Goal: Check status: Check status

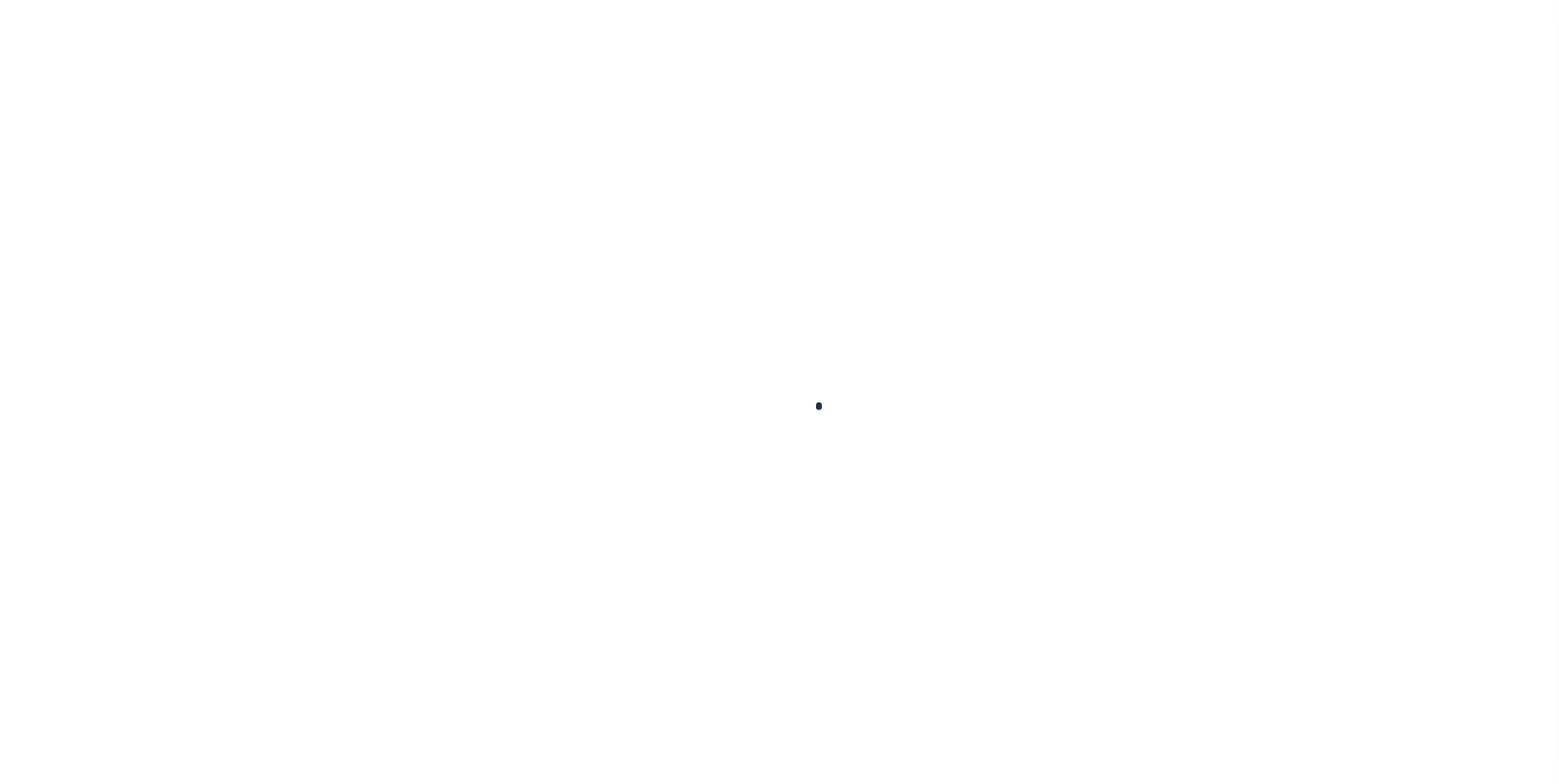
scroll to position [17, 0]
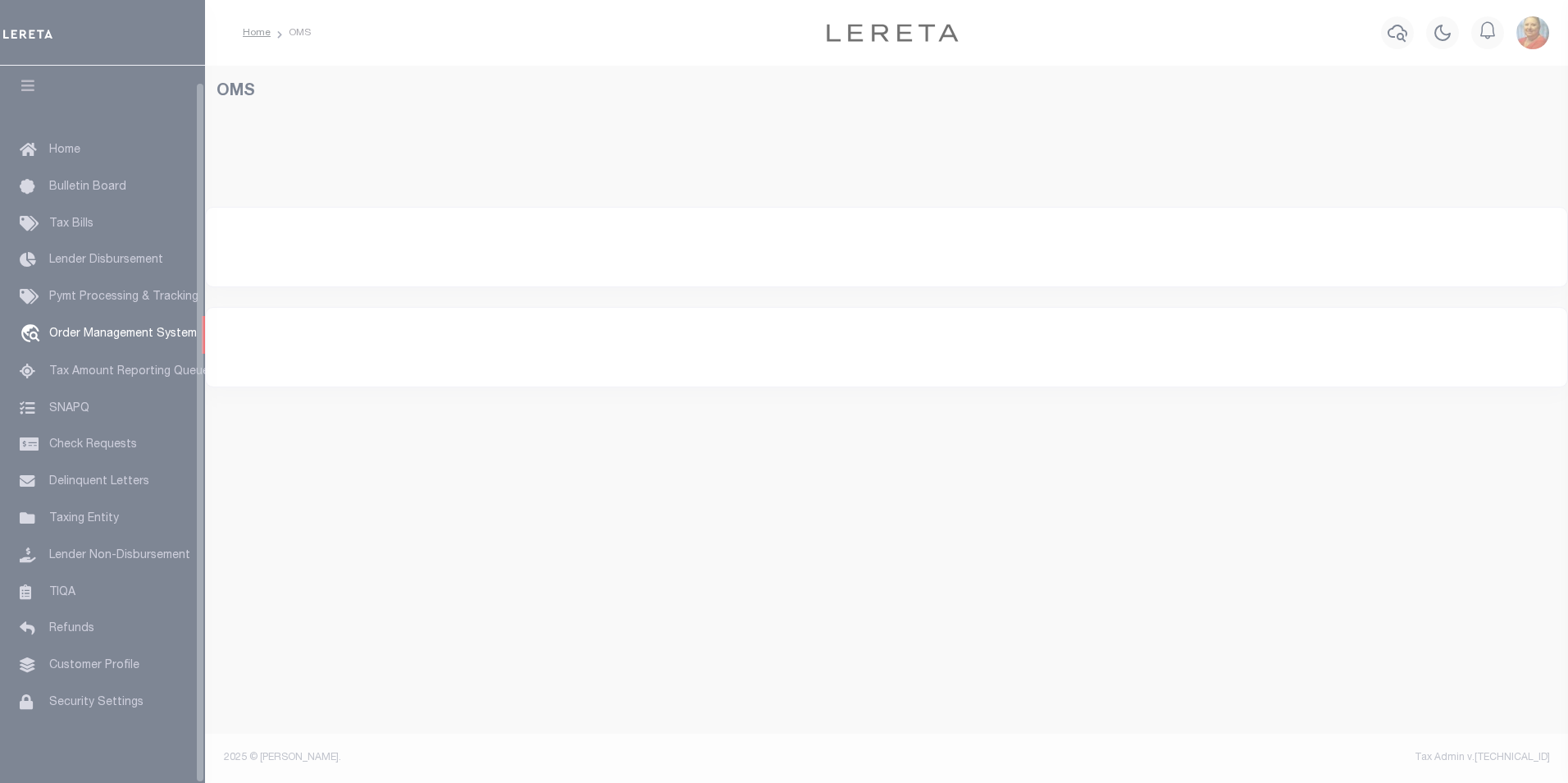
select select "200"
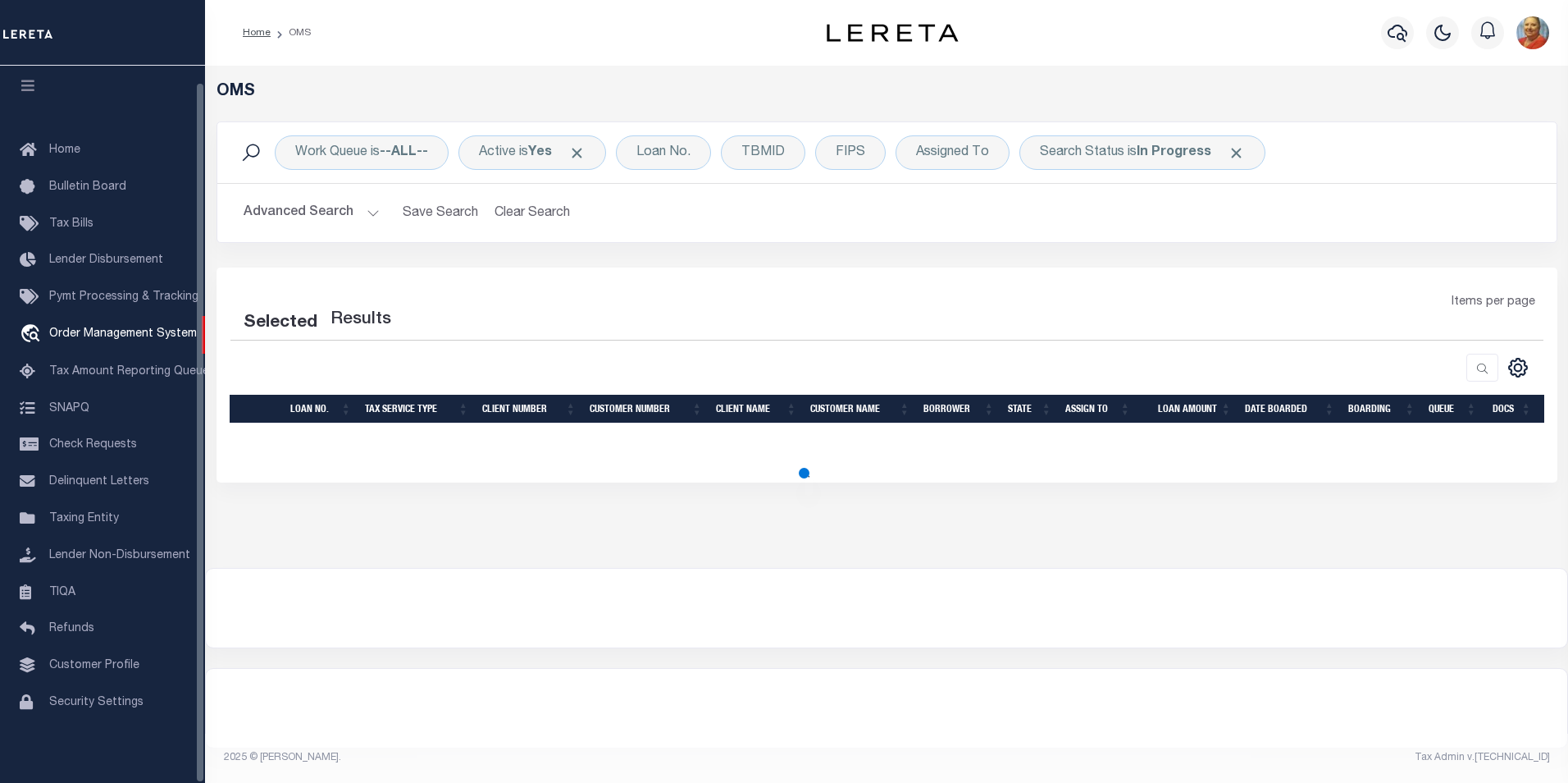
select select "200"
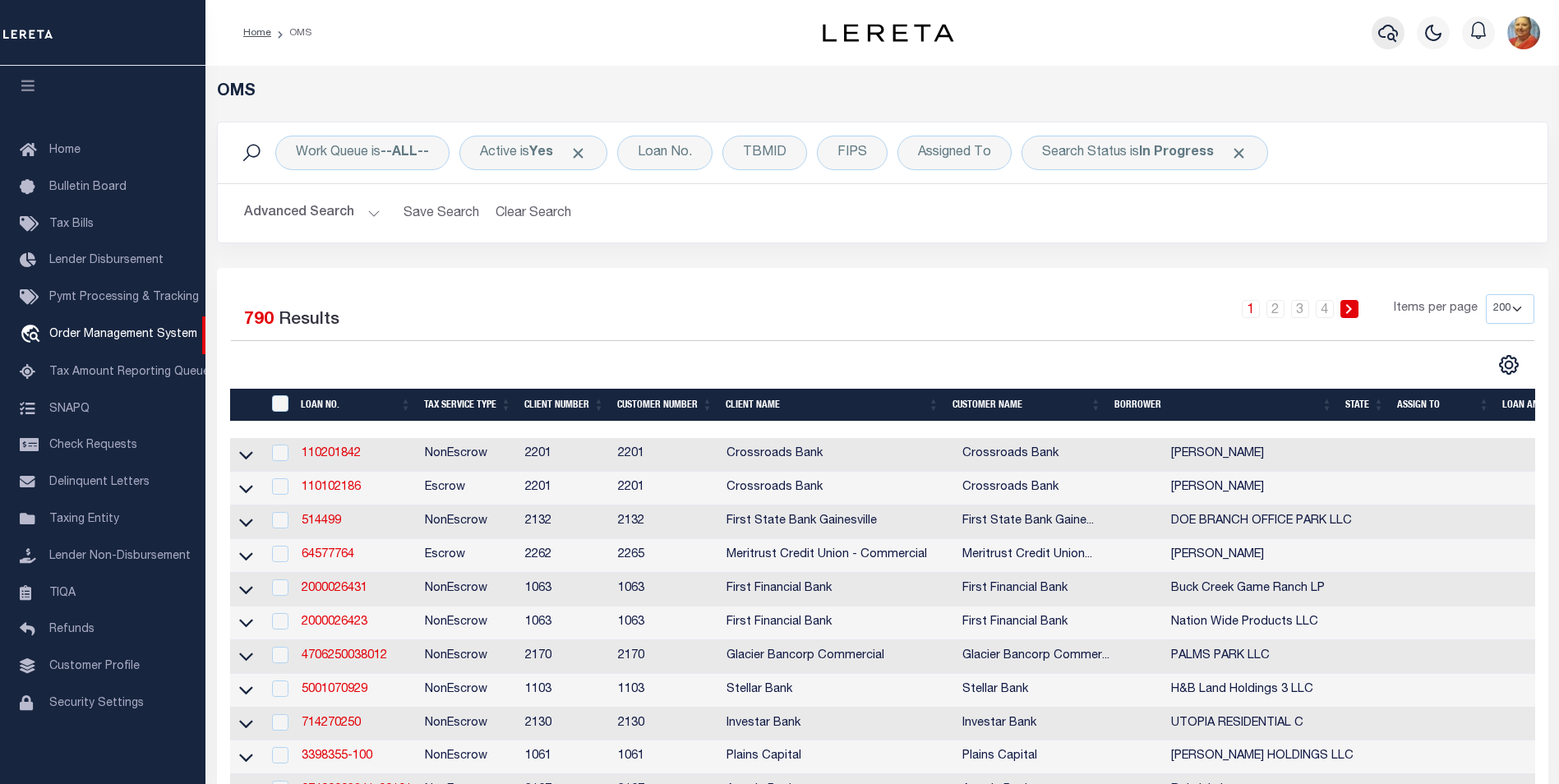
click at [1377, 33] on button "button" at bounding box center [1387, 33] width 33 height 33
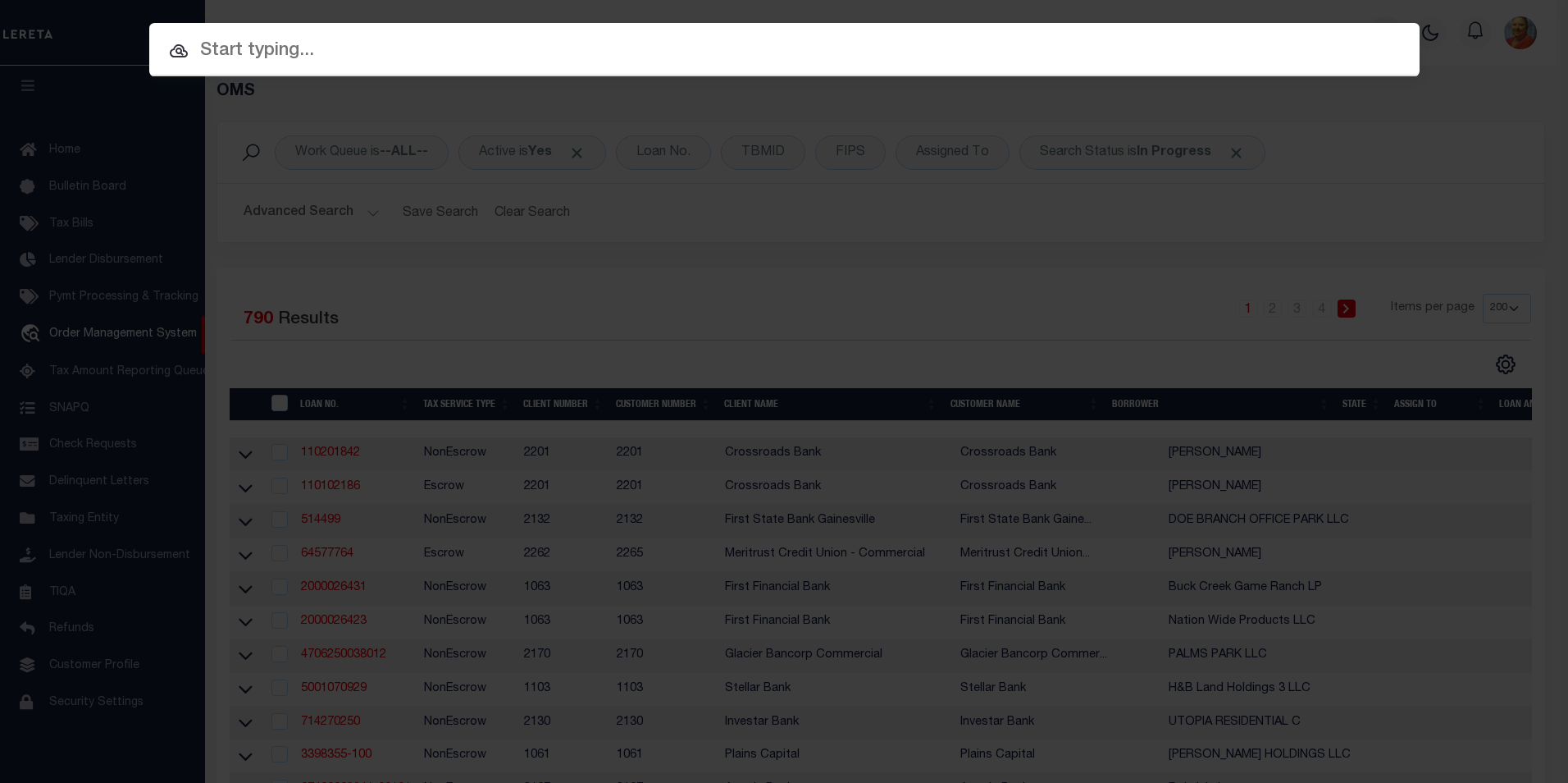
click at [313, 51] on input "text" at bounding box center [784, 51] width 1271 height 29
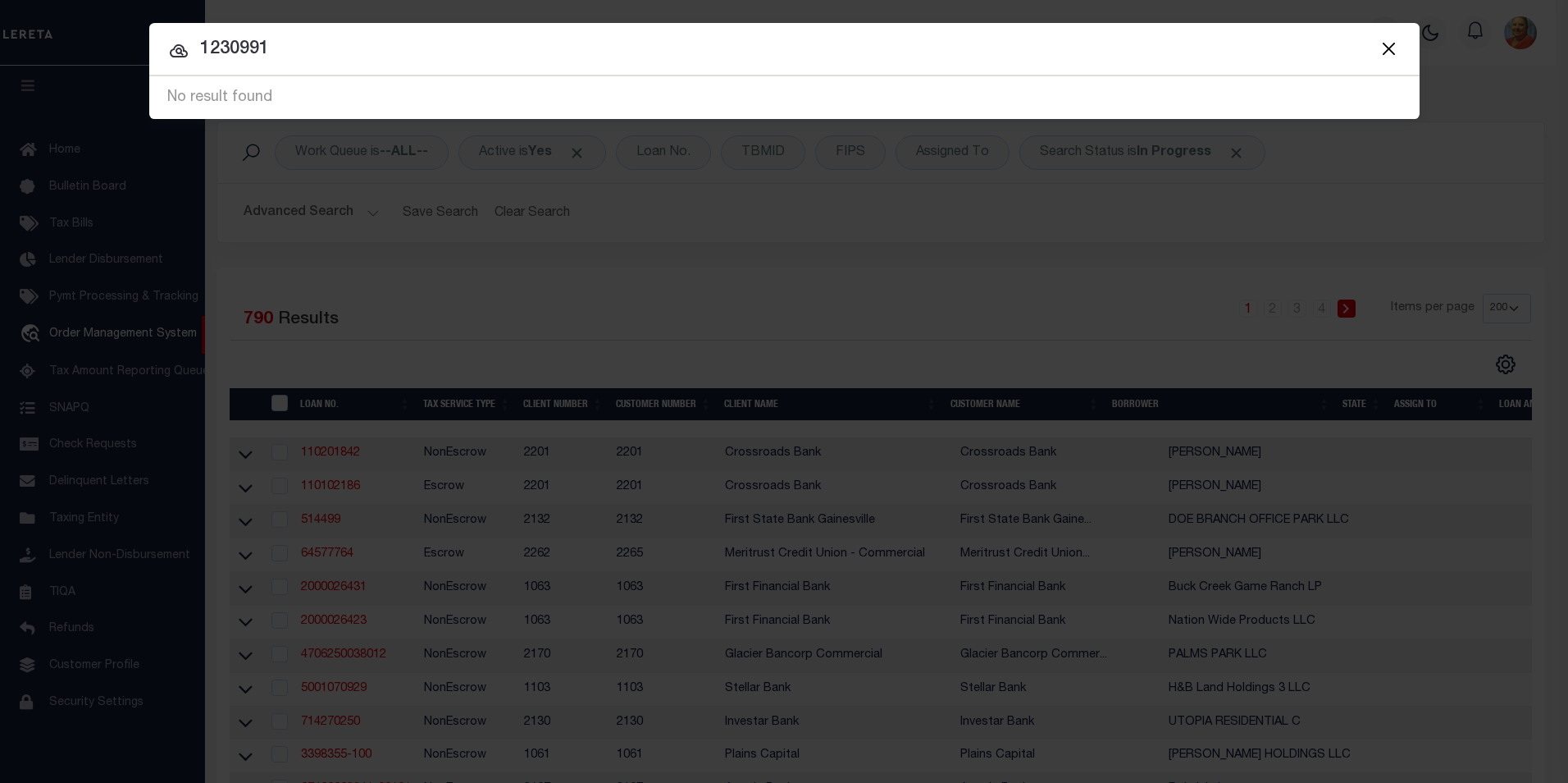
click at [291, 57] on input "1230991" at bounding box center [784, 49] width 1271 height 29
click at [282, 40] on input "1230991" at bounding box center [784, 49] width 1271 height 29
type input "123099"
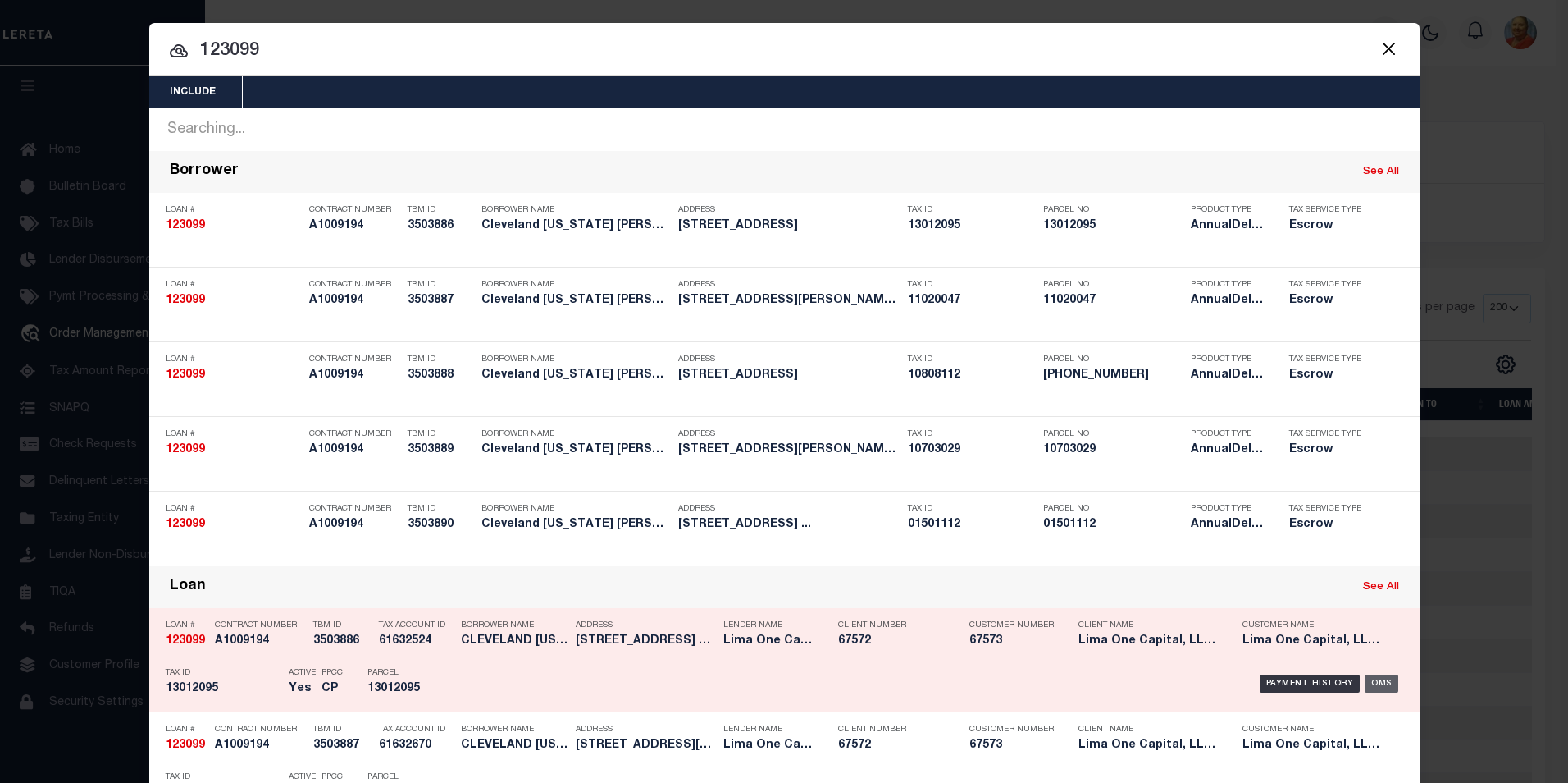
click at [1383, 686] on div "OMS" at bounding box center [1382, 683] width 34 height 18
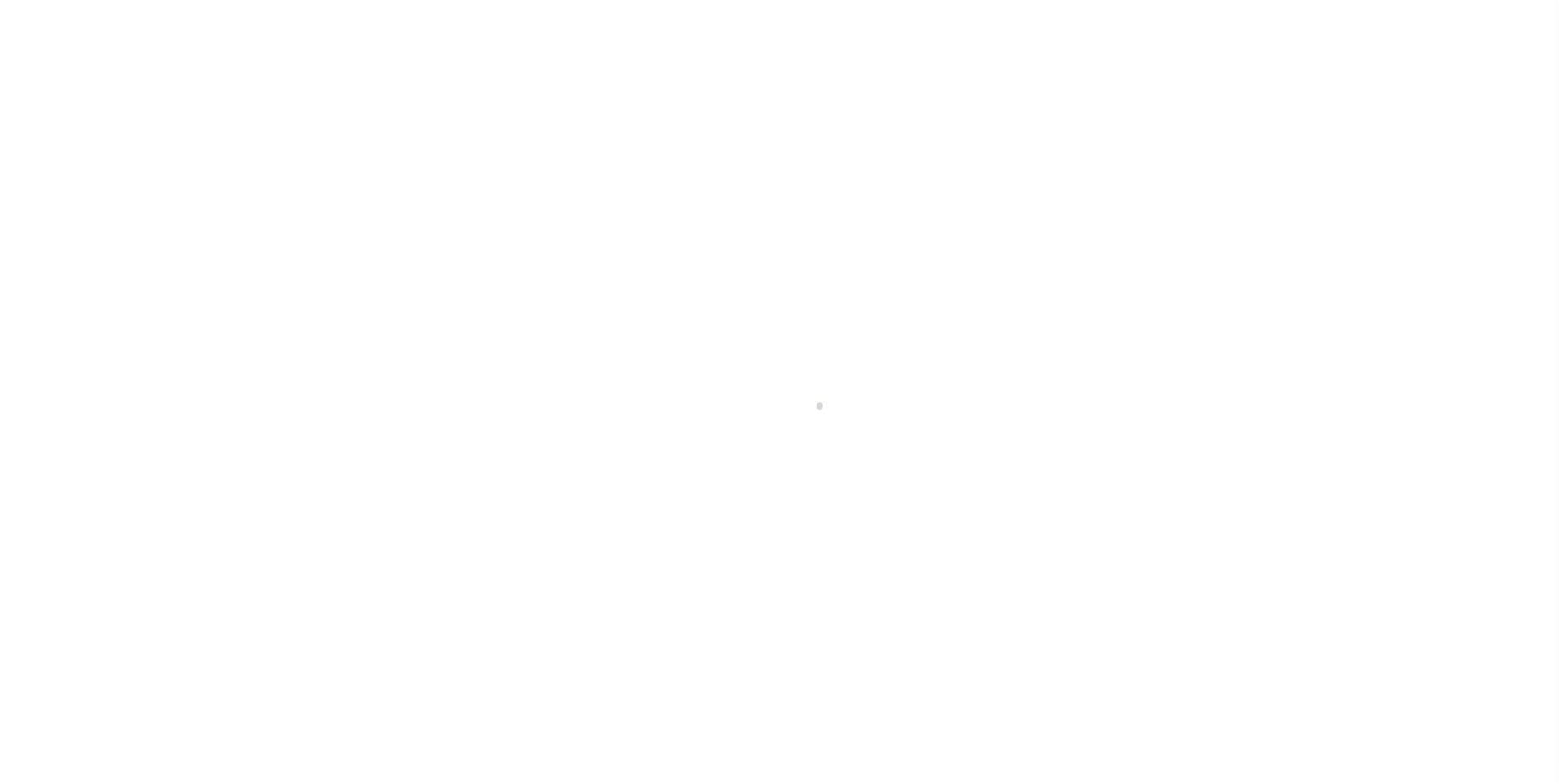
select select "Escrow"
type input "[STREET_ADDRESS]"
type input "13012095"
select select
type input "Cleveland OH 44120"
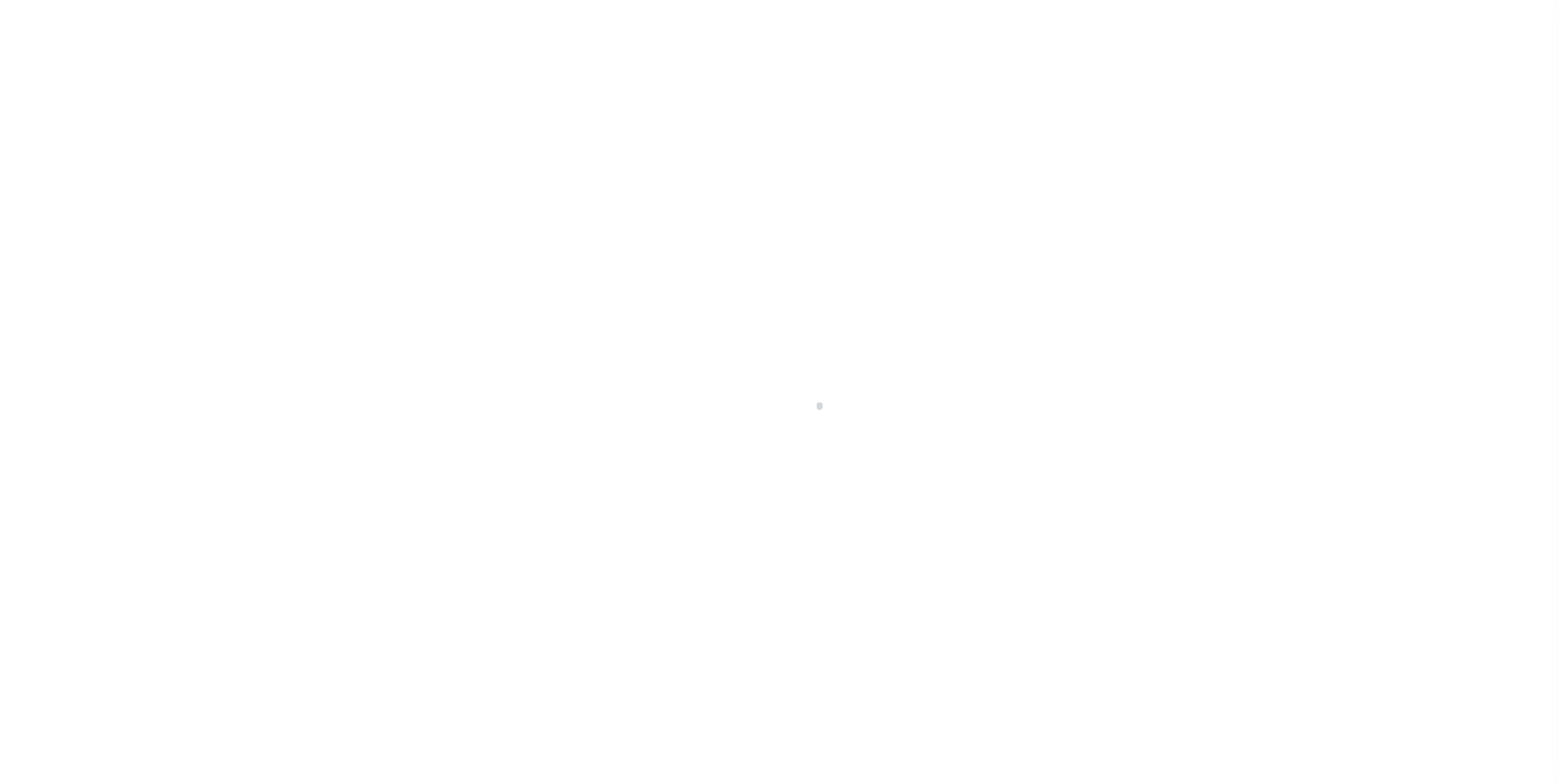
type input "123099-3"
type input "OH"
select select
type textarea "Compare"
select select "26297"
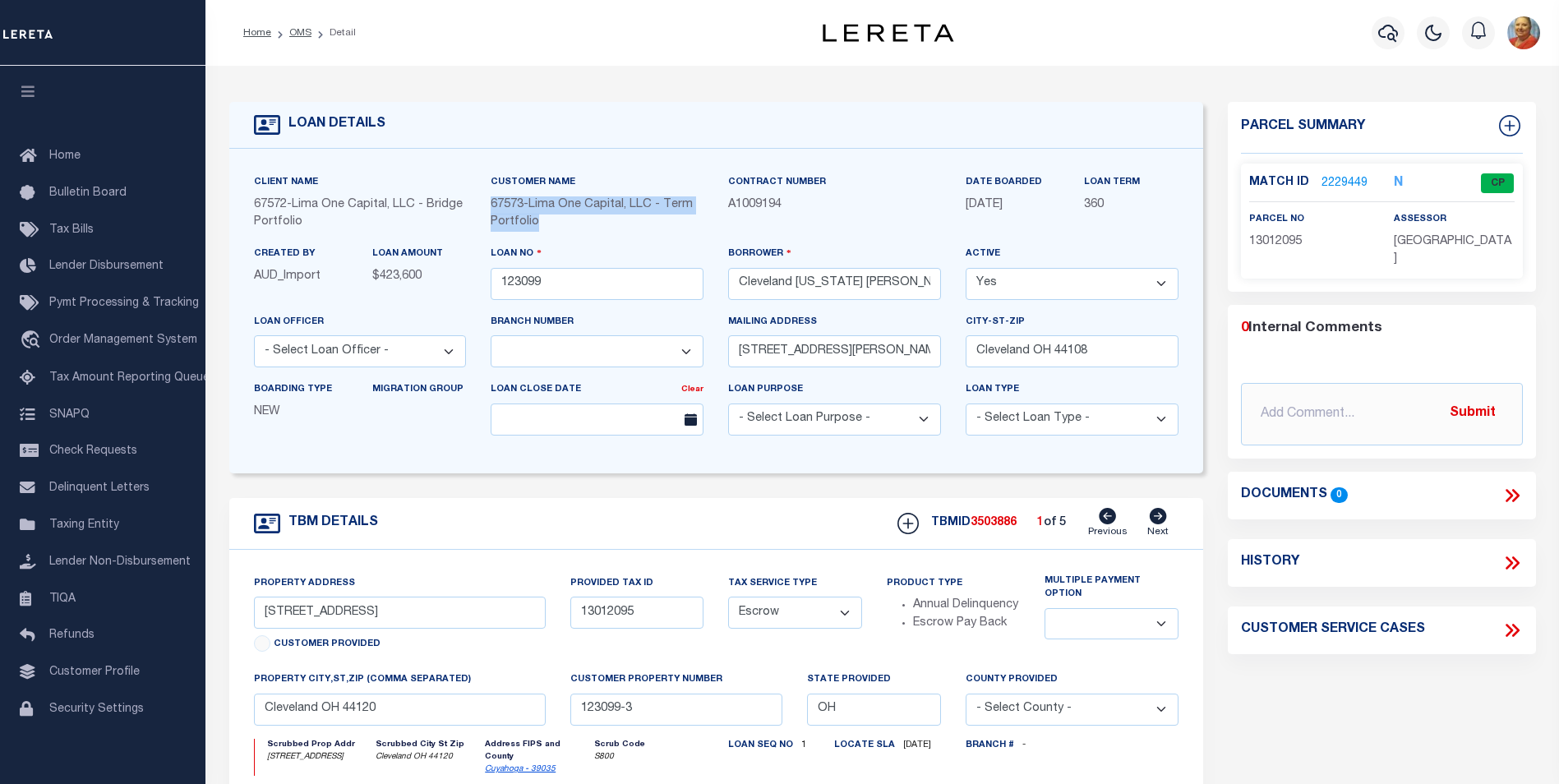
drag, startPoint x: 492, startPoint y: 203, endPoint x: 696, endPoint y: 219, distance: 204.6
click at [693, 219] on span "67573 - Lima One Capital, LLC - Term Portfolio" at bounding box center [592, 214] width 203 height 30
copy div "67573 - Lima One Capital, LLC - Term Portfolio"
click at [456, 302] on div "Created By AUD_Import LOAN AMOUNT $423,600" at bounding box center [360, 278] width 237 height 67
drag, startPoint x: 785, startPoint y: 209, endPoint x: 729, endPoint y: 211, distance: 56.0
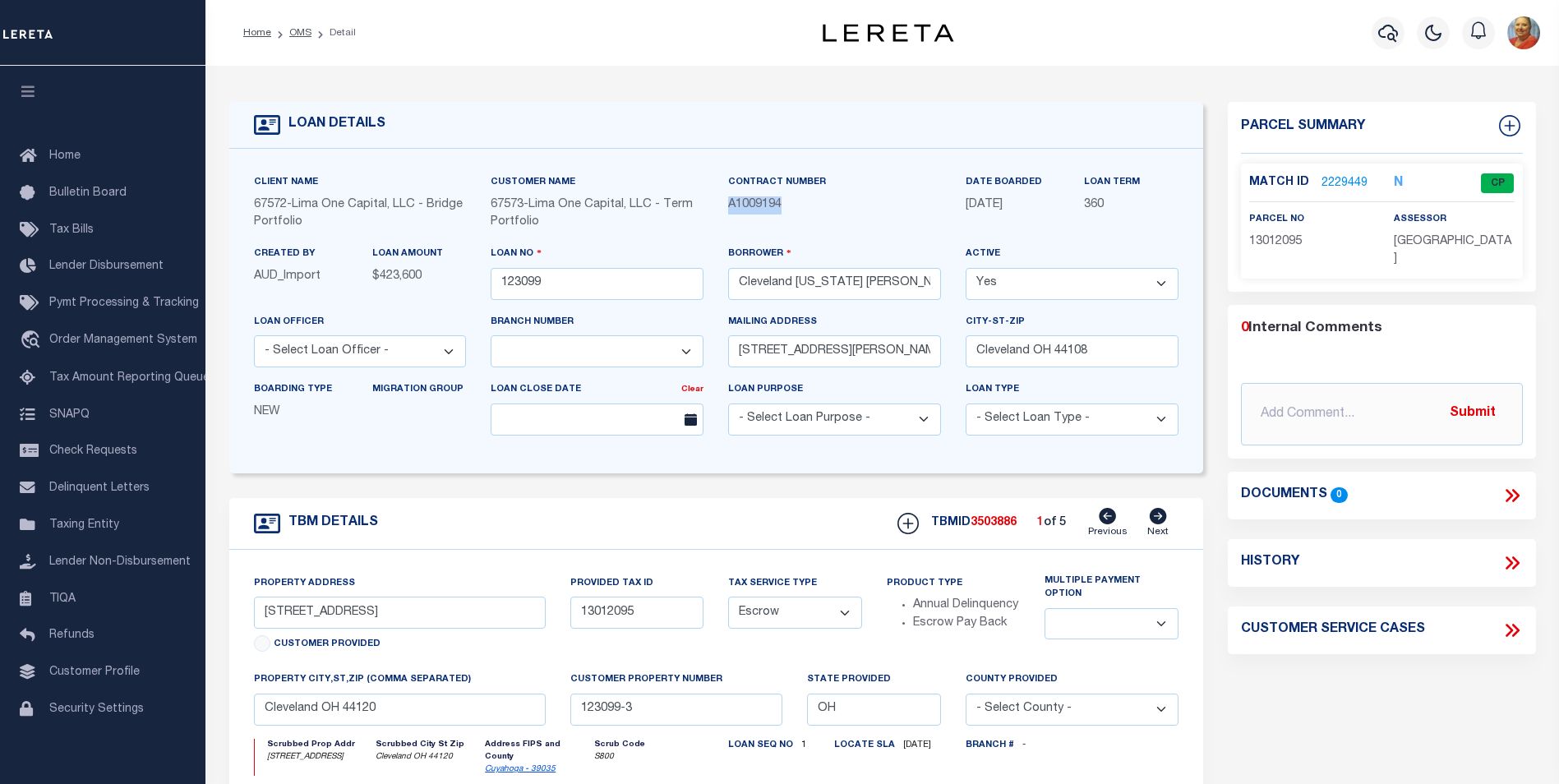
click at [729, 211] on p "A1009194" at bounding box center [835, 204] width 213 height 18
copy span "A1009194"
click at [1341, 178] on link "2229449" at bounding box center [1344, 184] width 46 height 17
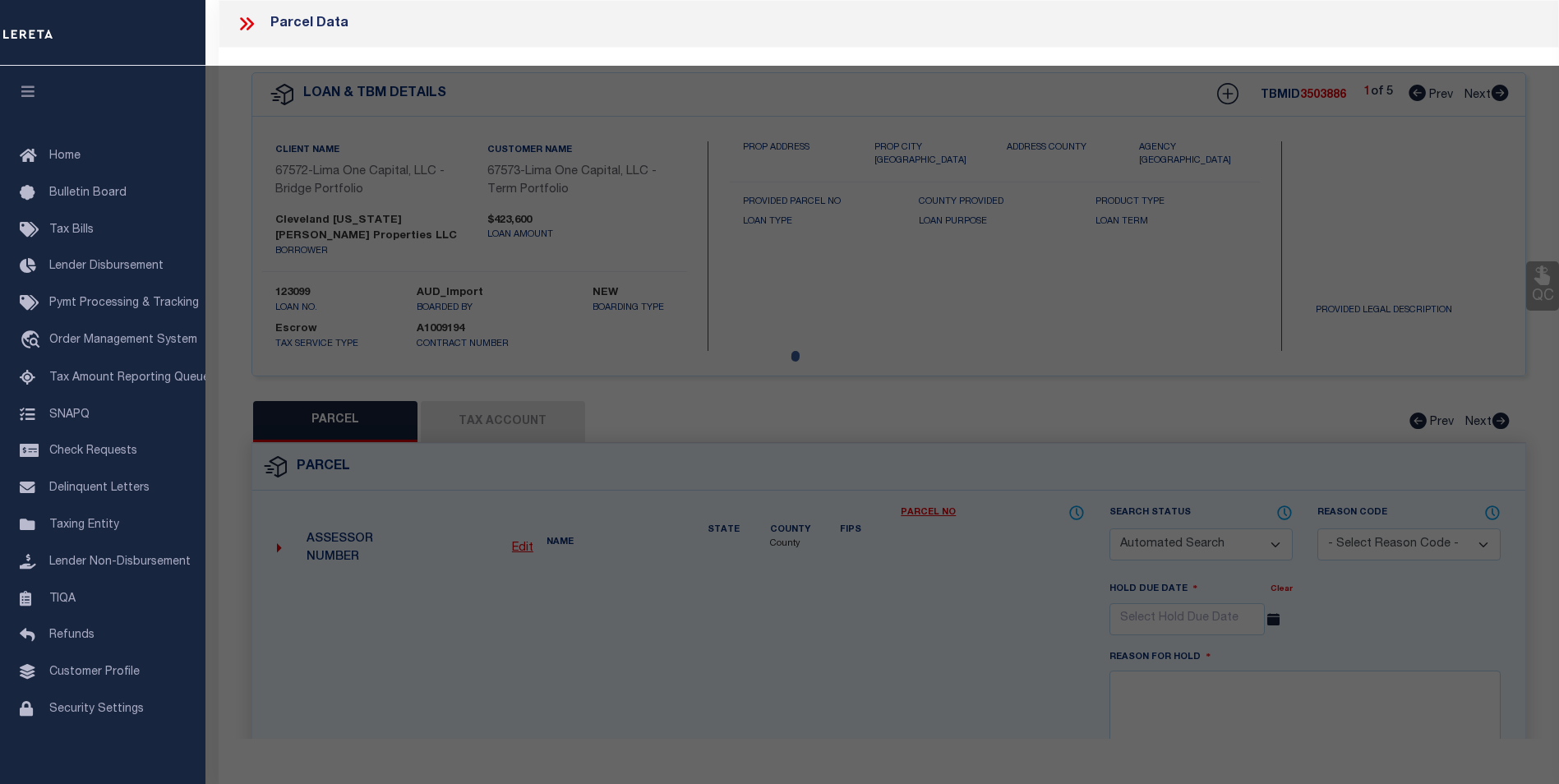
checkbox input "false"
select select "CP"
type input "CLEVELAND OHIO HOPKINS PROPERTIES LLC"
select select "ATL"
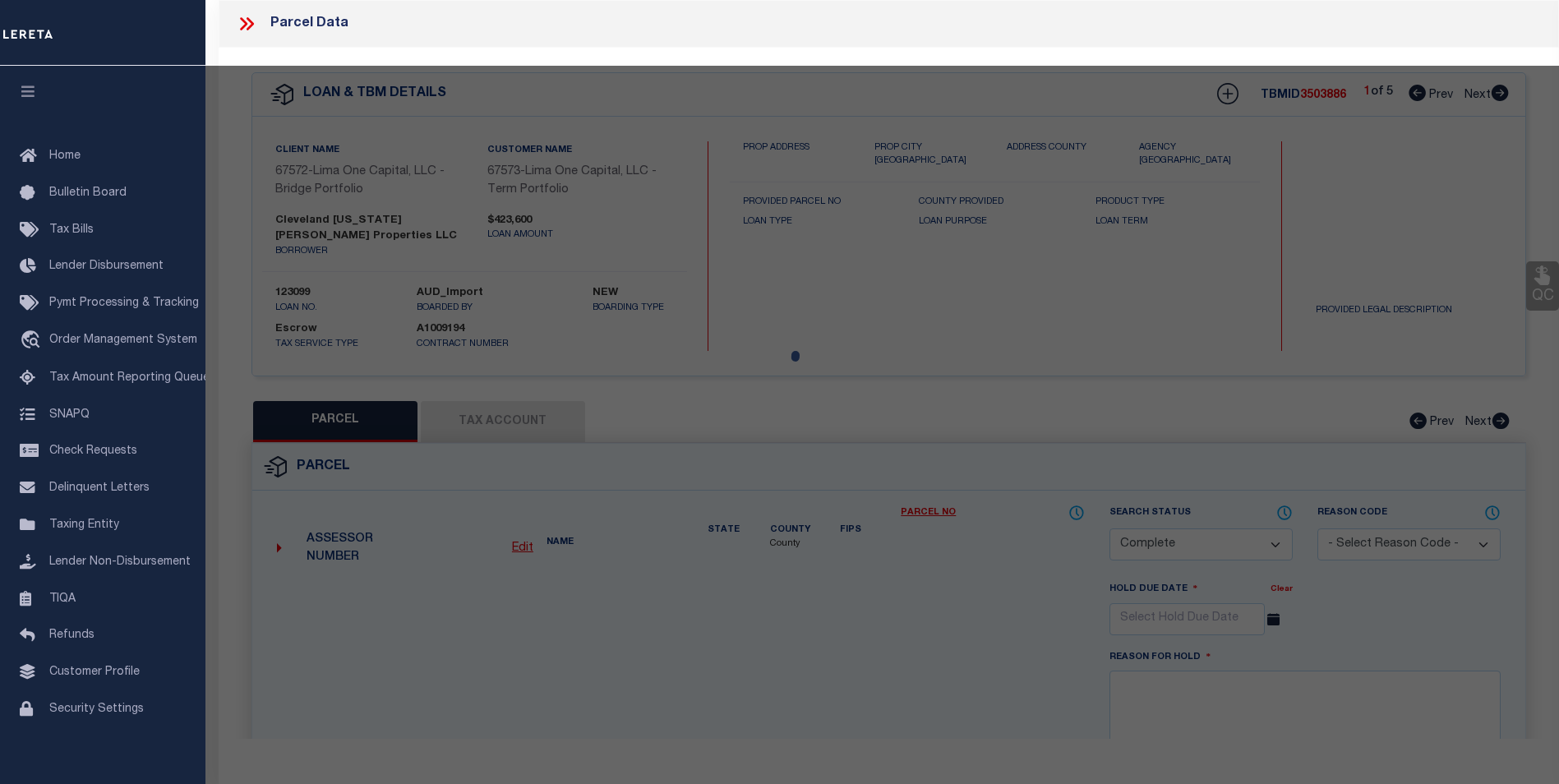
select select "ADD"
type input "[STREET_ADDRESS]"
checkbox input "false"
type input "CLEVELAND, OH 44120"
type textarea "446 BEHM 0153 ALL MB130 PG12 MB PG MB PG"
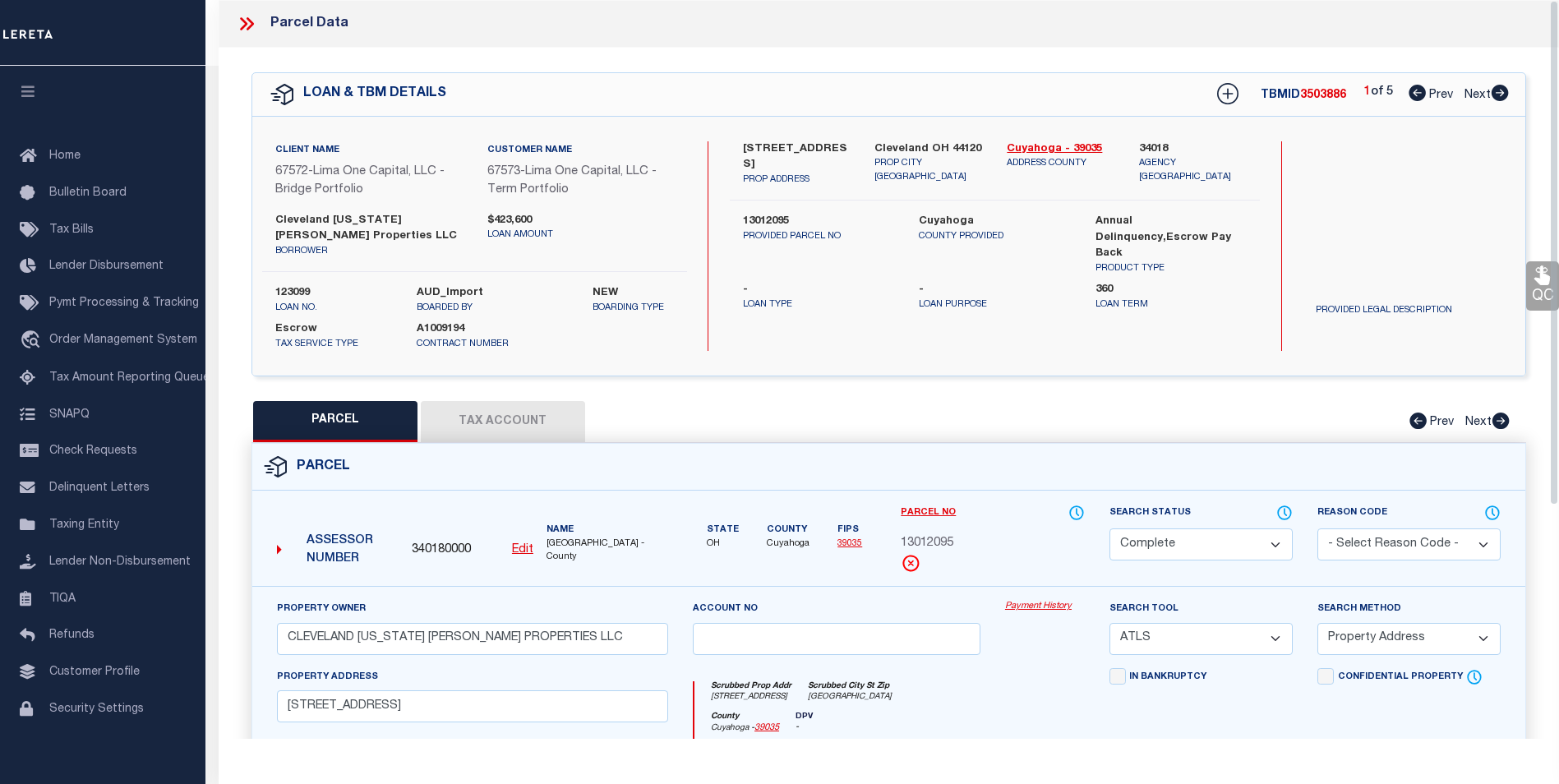
click at [495, 423] on button "Tax Account" at bounding box center [503, 422] width 164 height 41
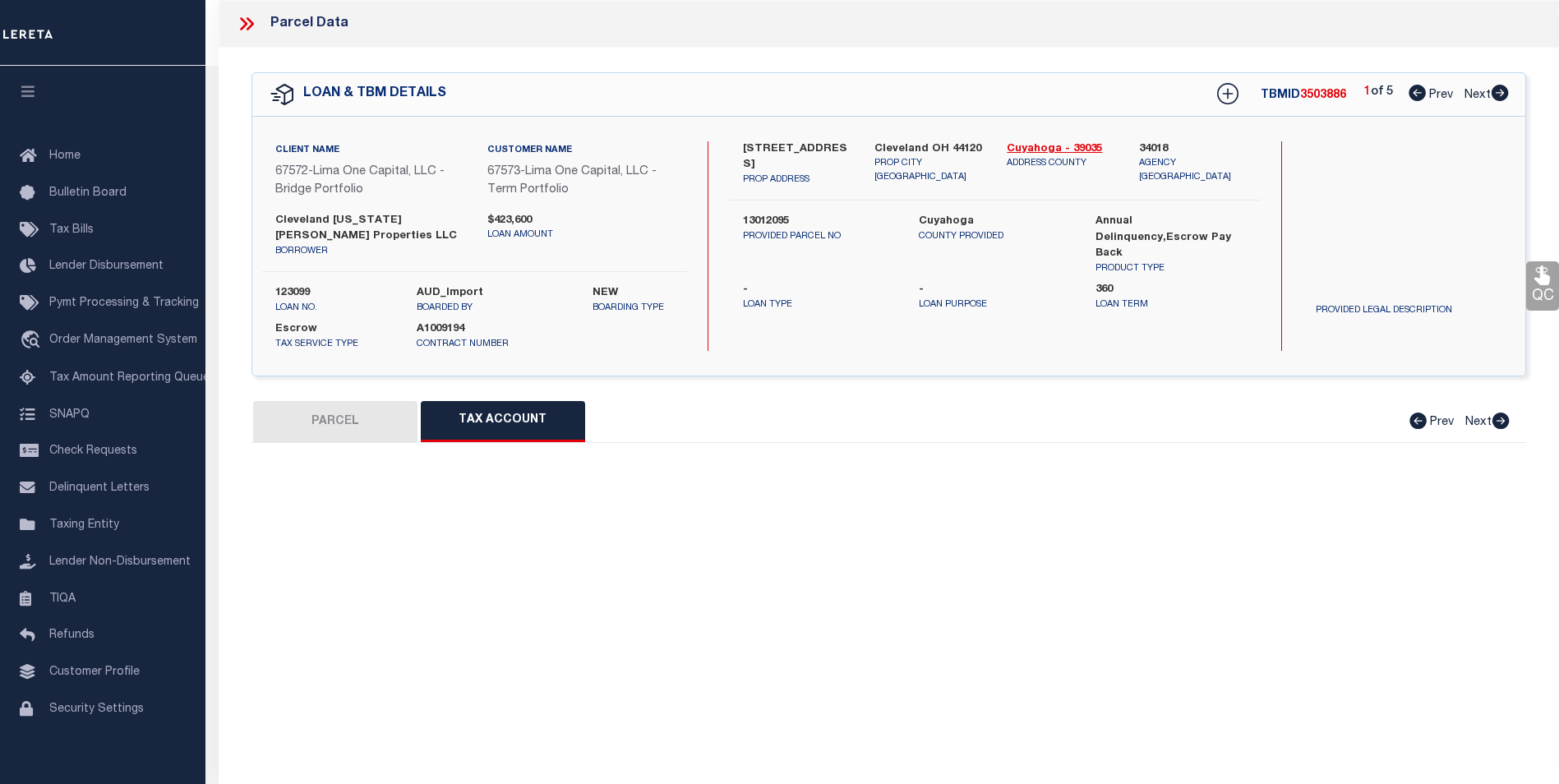
select select "100"
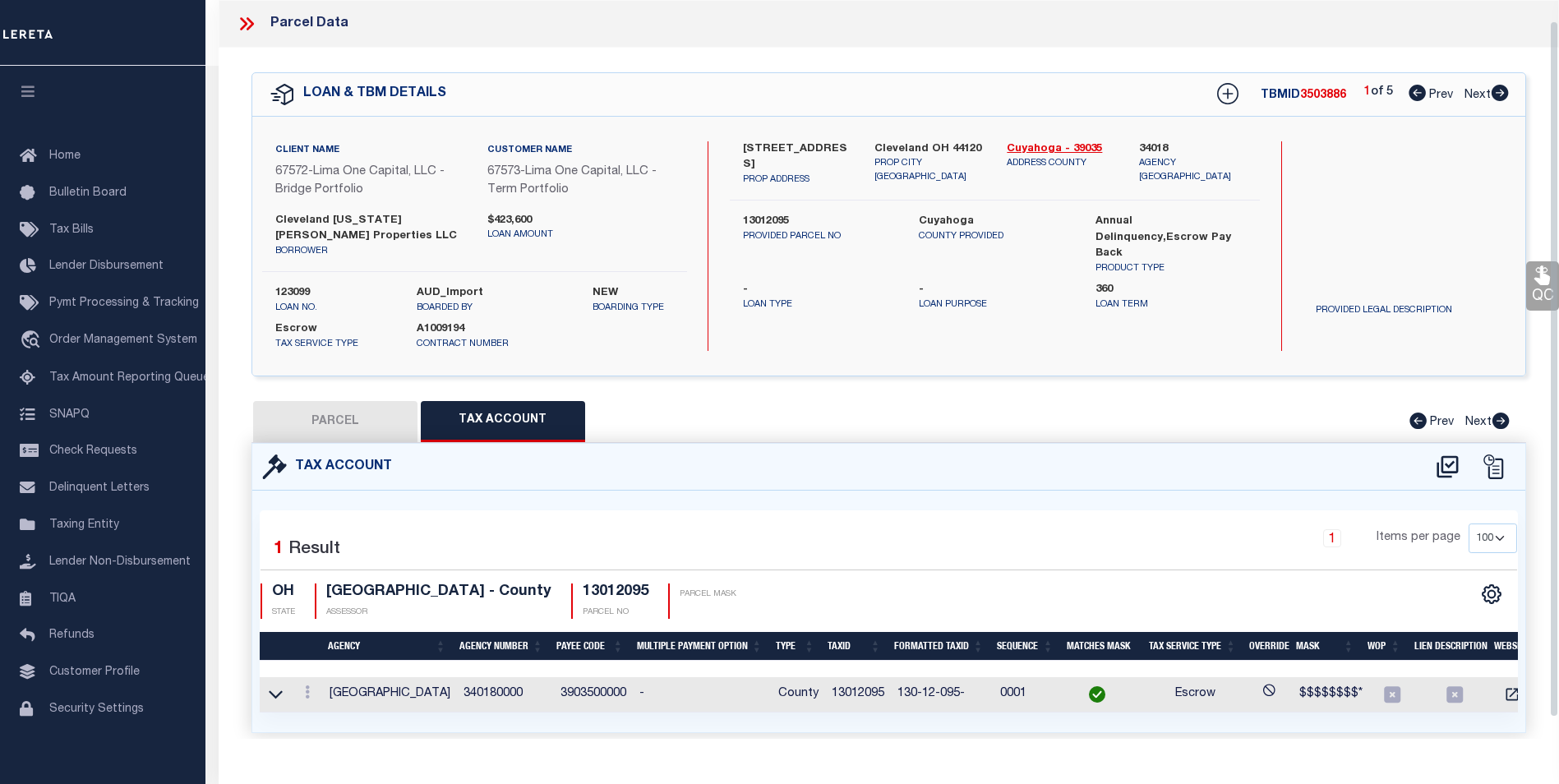
scroll to position [44, 0]
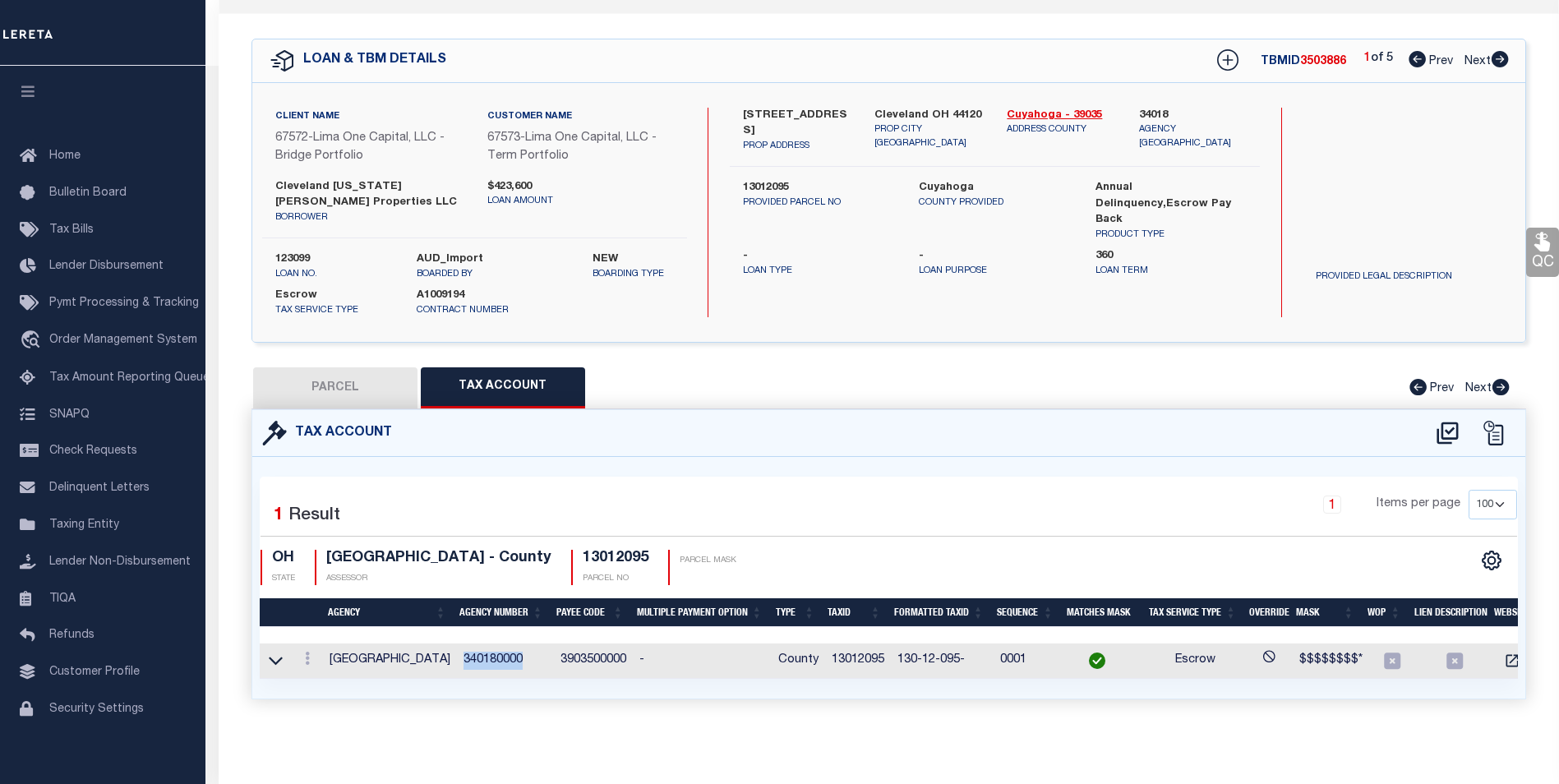
drag, startPoint x: 528, startPoint y: 650, endPoint x: 469, endPoint y: 653, distance: 59.1
click at [464, 653] on td "340180000" at bounding box center [505, 661] width 97 height 35
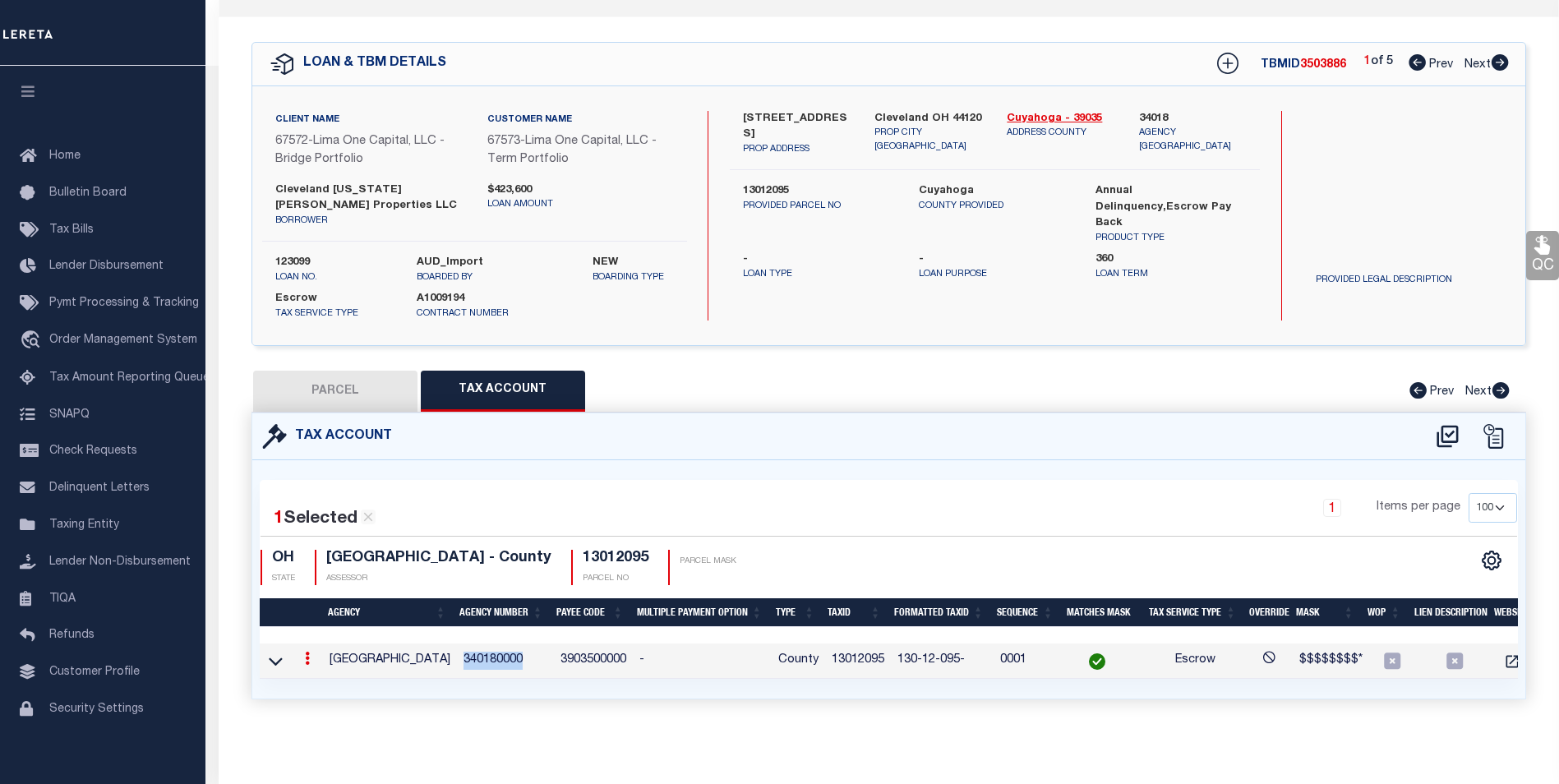
copy td "340180000"
click at [943, 700] on div "Tax Account 1 1 1" at bounding box center [889, 575] width 1299 height 326
drag, startPoint x: 901, startPoint y: 650, endPoint x: 963, endPoint y: 651, distance: 62.0
click at [963, 651] on td "130-12-095-" at bounding box center [942, 661] width 103 height 35
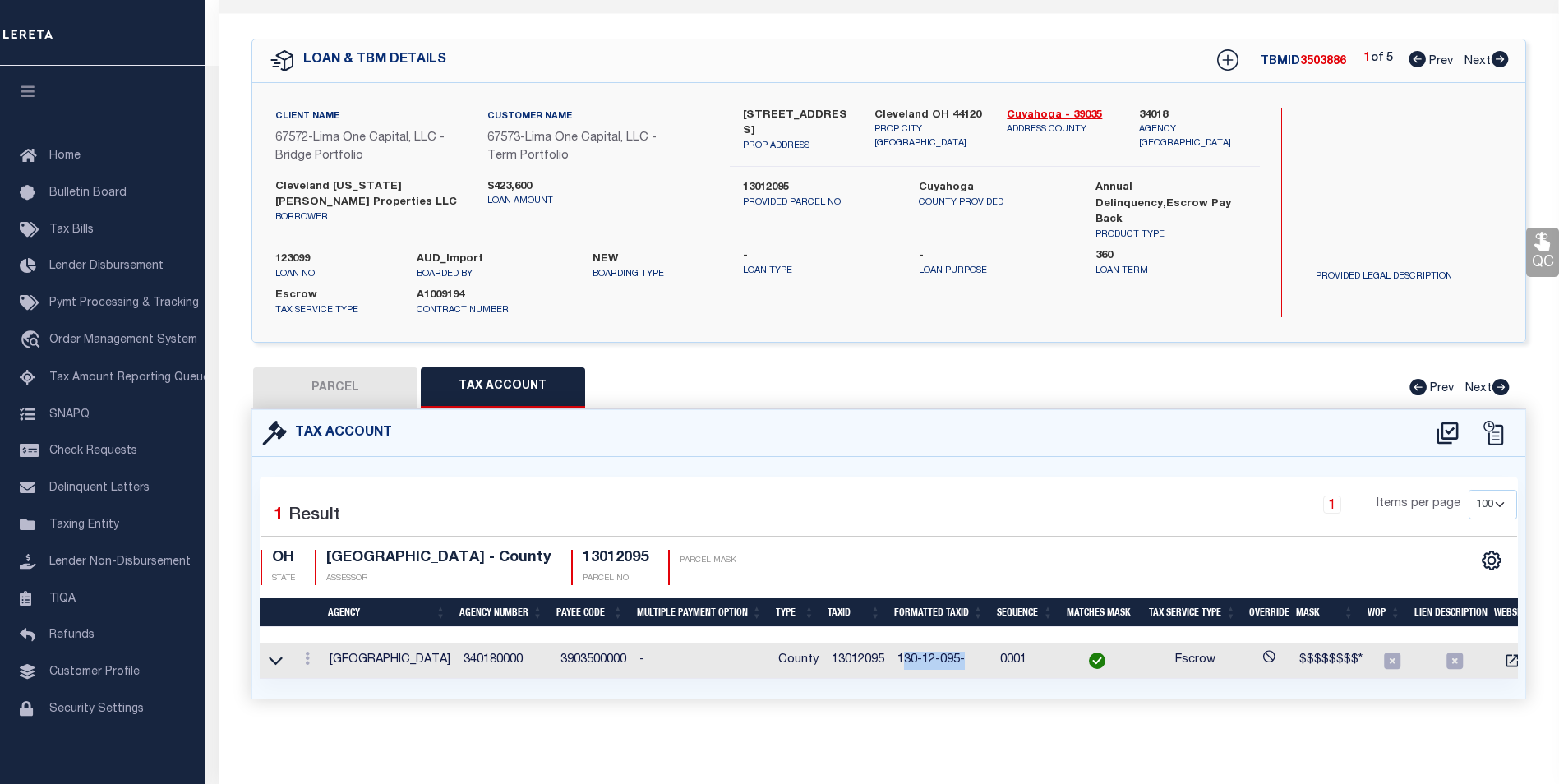
copy td "30-12-095-"
click at [326, 381] on button "PARCEL" at bounding box center [335, 388] width 164 height 41
select select "AS"
select select
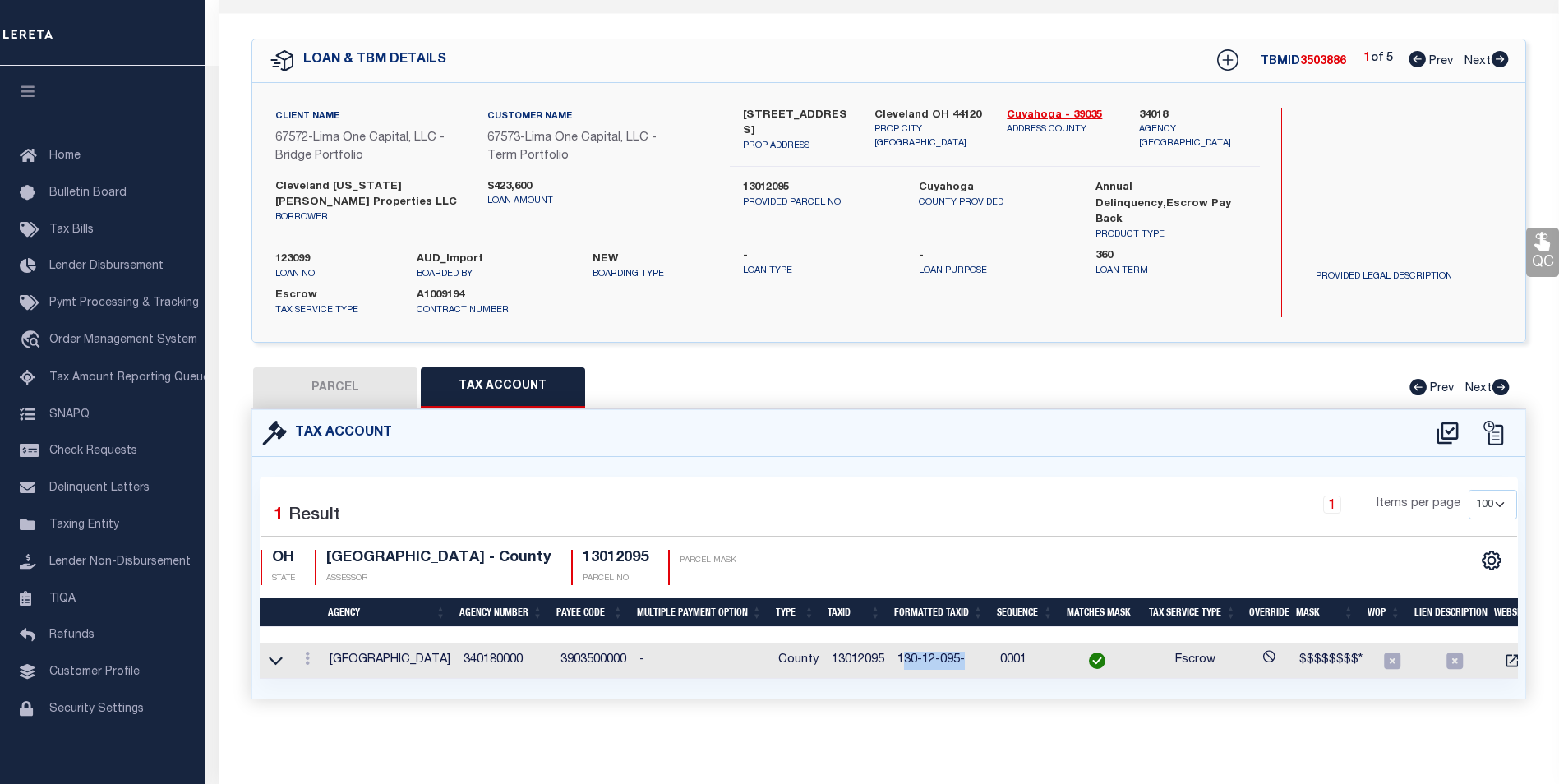
checkbox input "false"
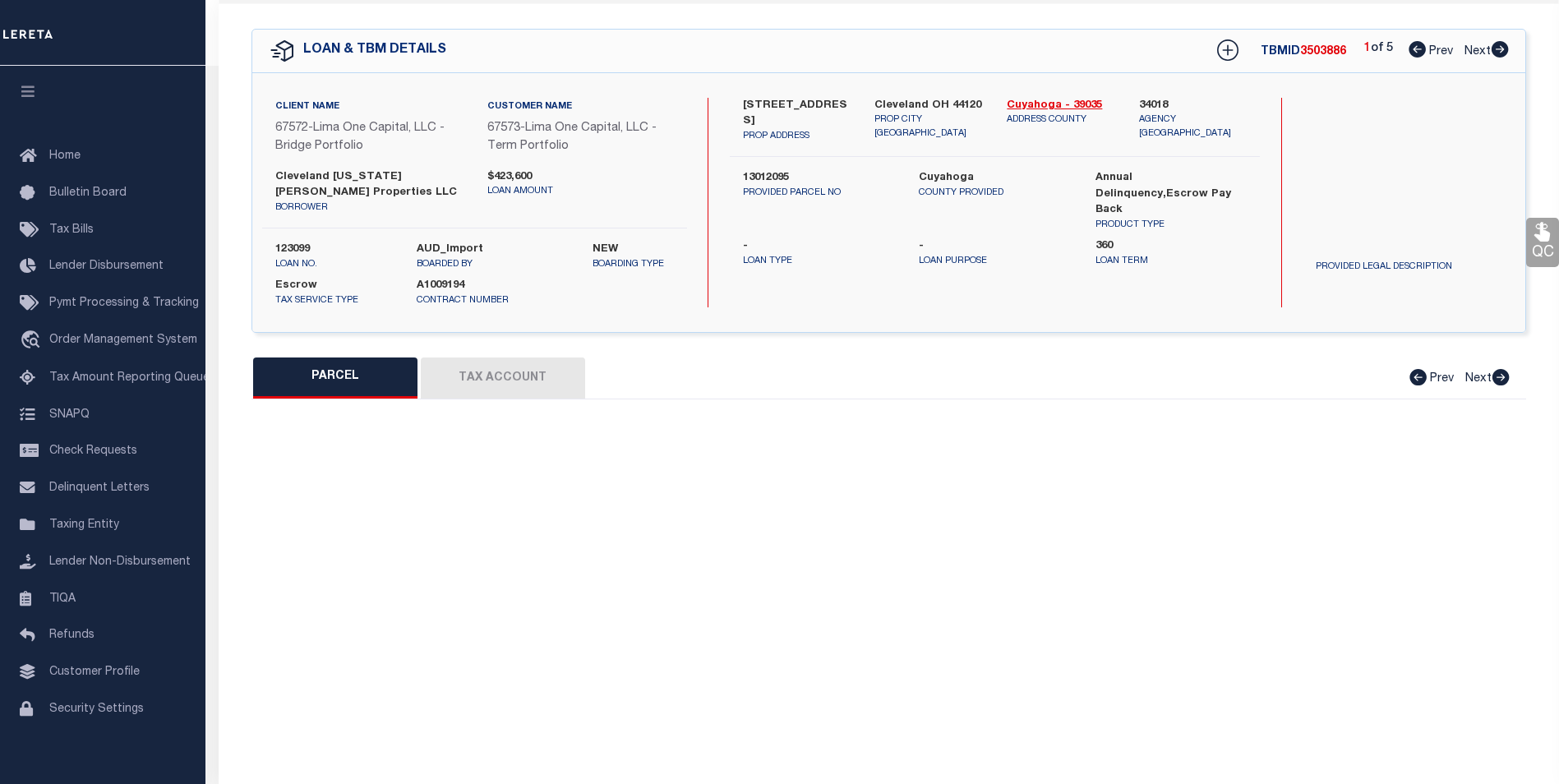
select select "CP"
type input "CLEVELAND OHIO HOPKINS PROPERTIES LLC"
select select "ATL"
select select "ADD"
type input "[STREET_ADDRESS]"
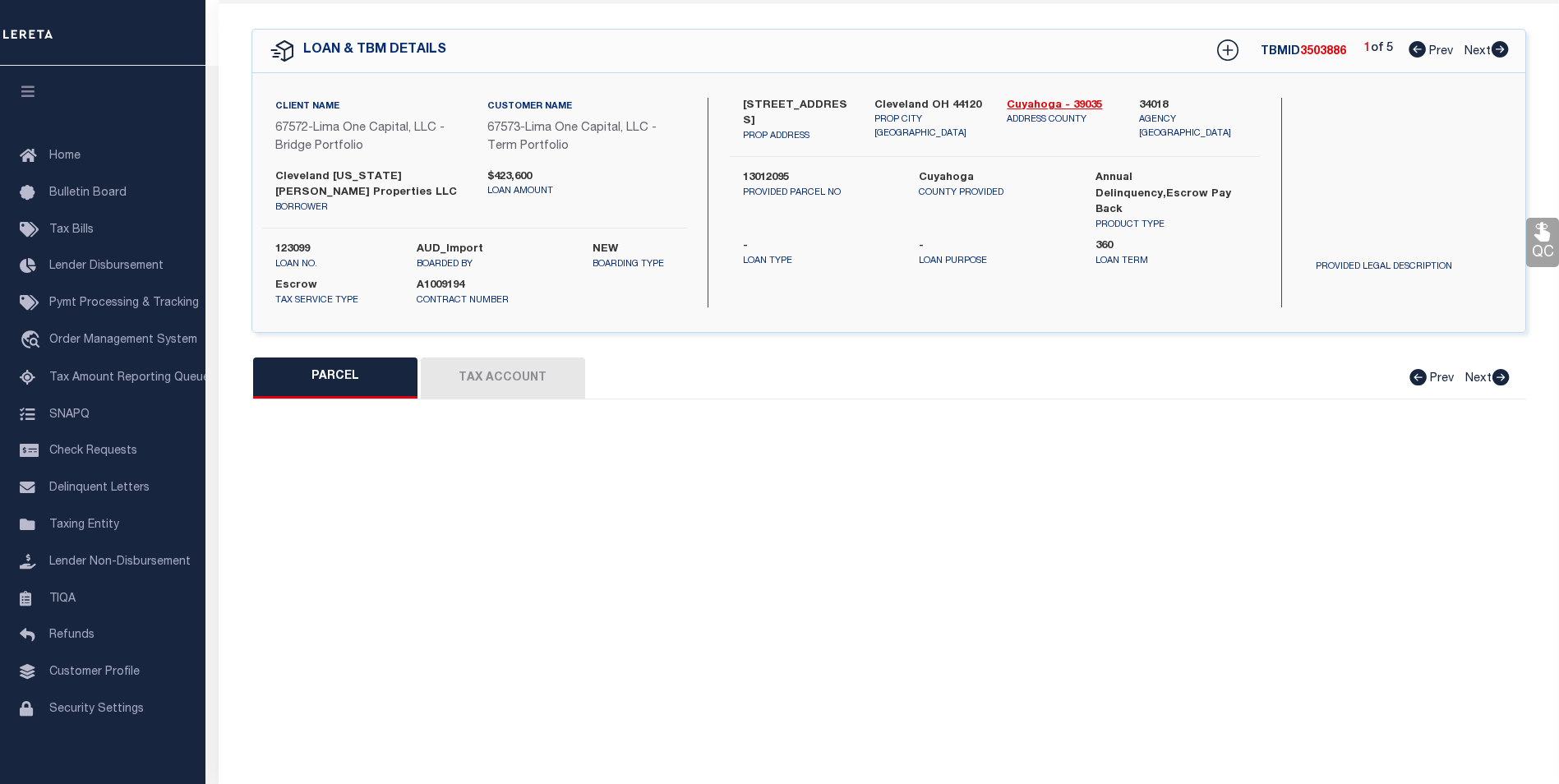
checkbox input "false"
type input "CLEVELAND, OH 44120"
type textarea "446 BEHM 0153 ALL MB130 PG12 MB PG MB PG"
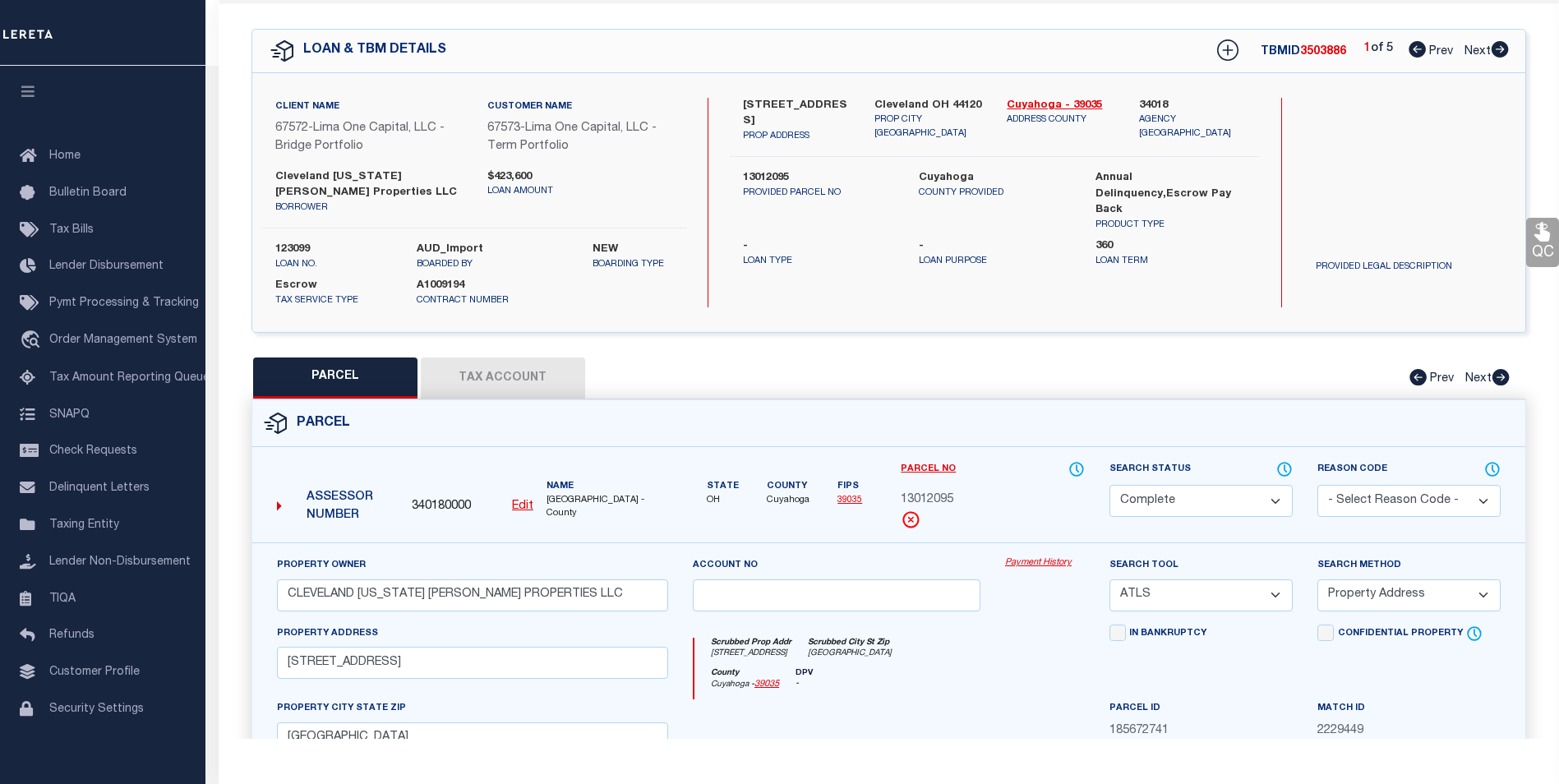
click at [1045, 561] on link "Payment History" at bounding box center [1045, 563] width 79 height 14
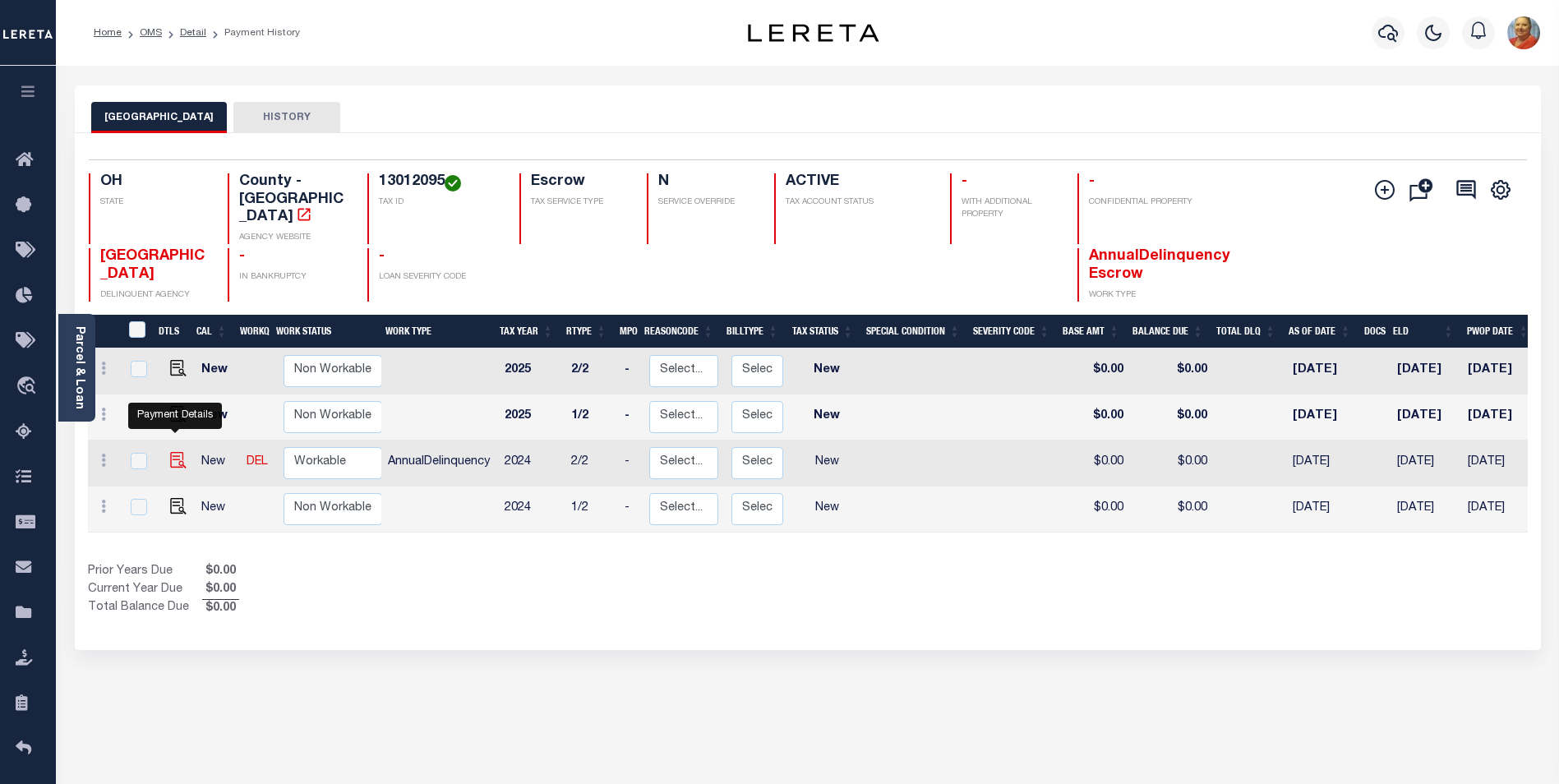
click at [176, 452] on img "" at bounding box center [178, 460] width 17 height 17
checkbox input "true"
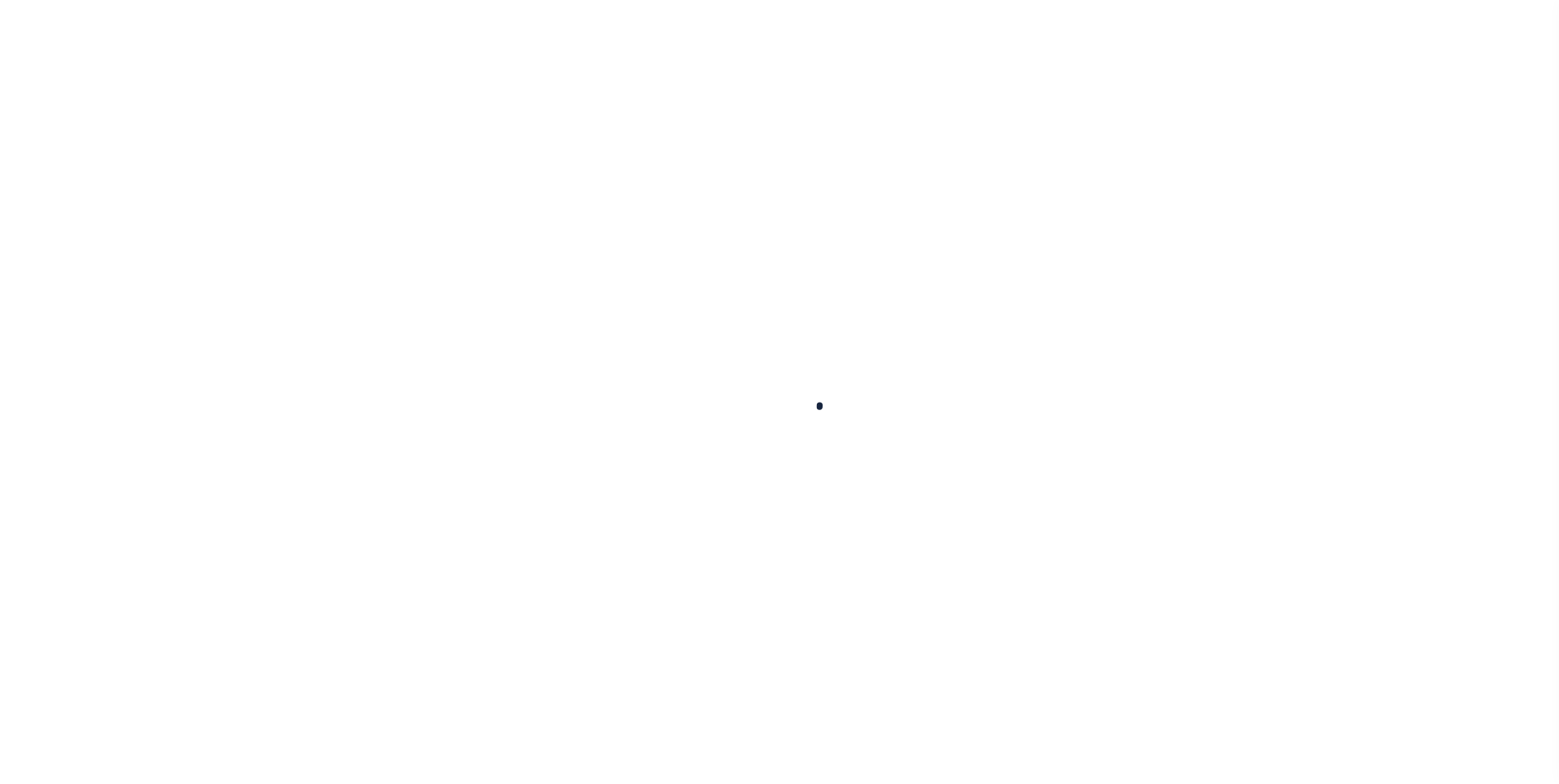
checkbox input "false"
type input "[DATE]"
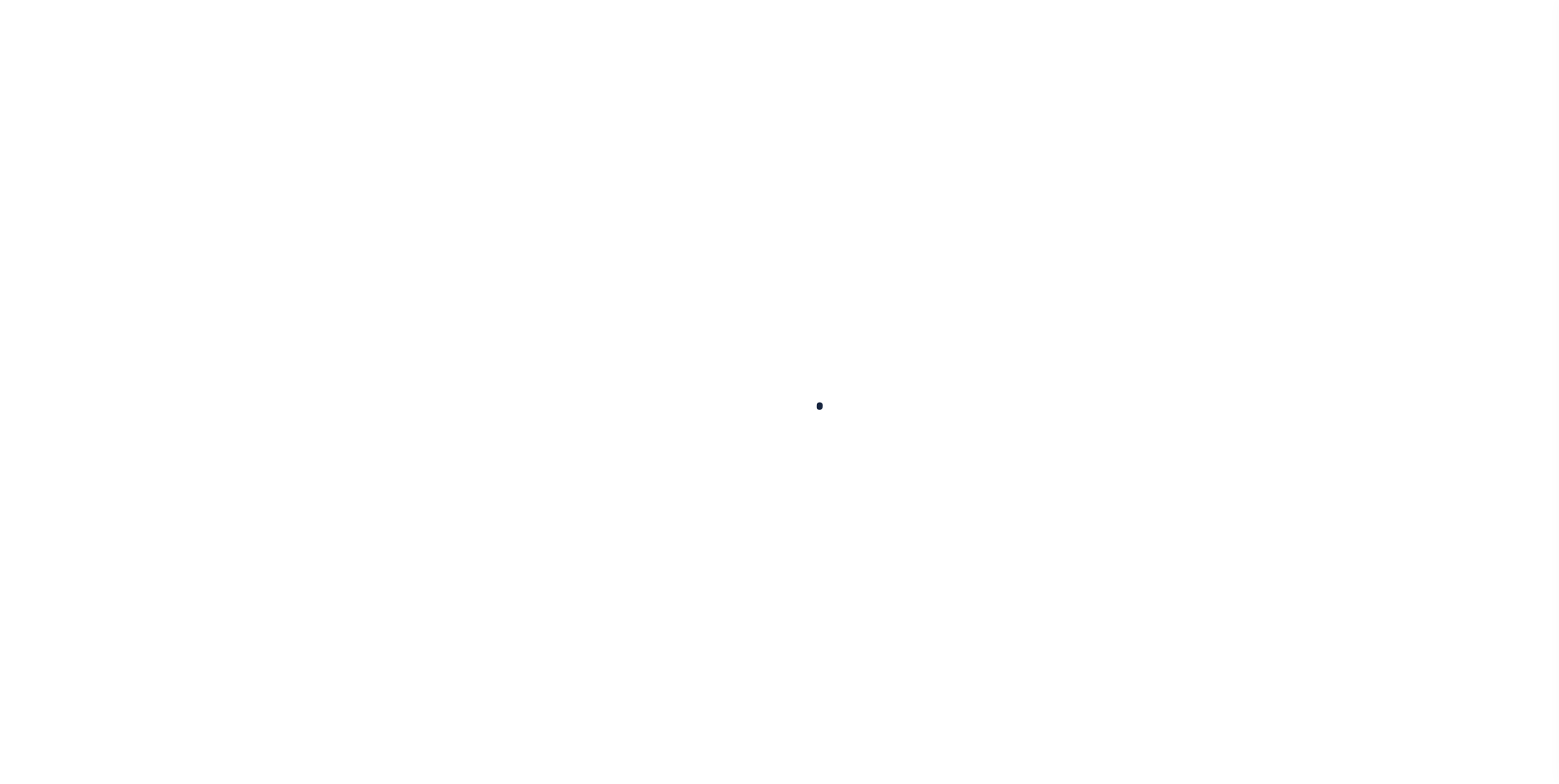
select select "NW2"
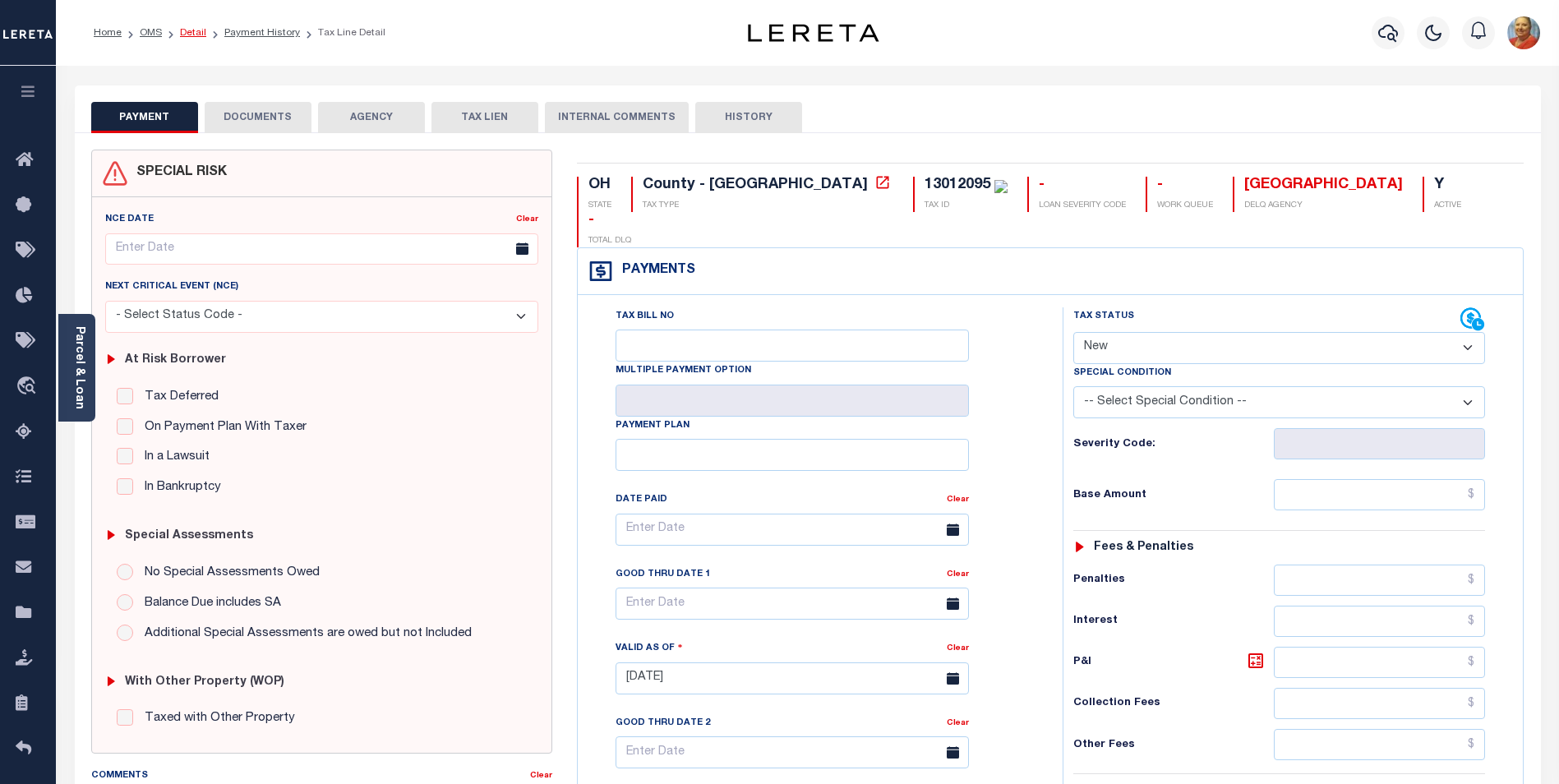
click at [190, 33] on link "Detail" at bounding box center [193, 33] width 26 height 10
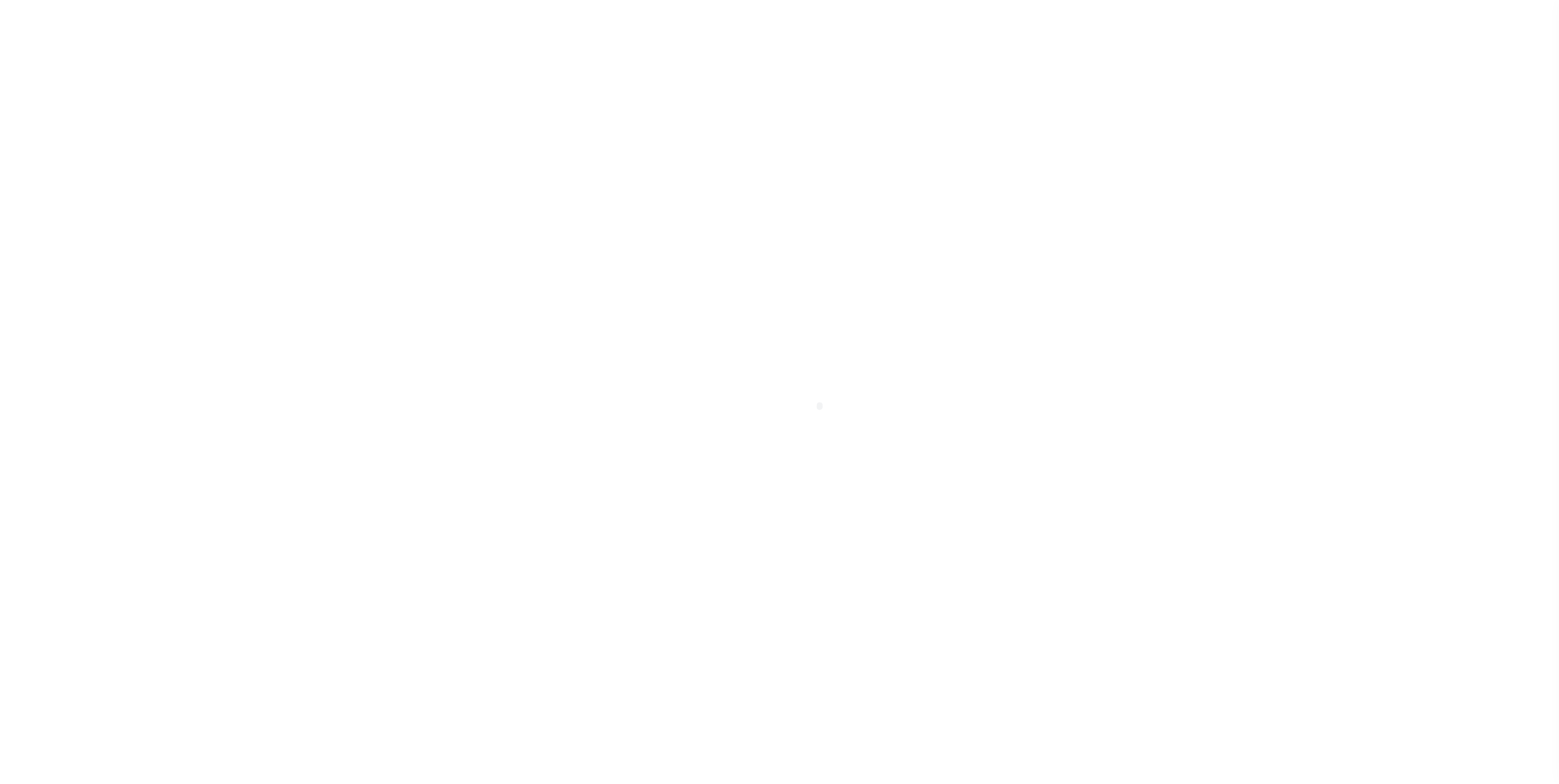
select select "26297"
select select "Escrow"
